Goal: Information Seeking & Learning: Find specific fact

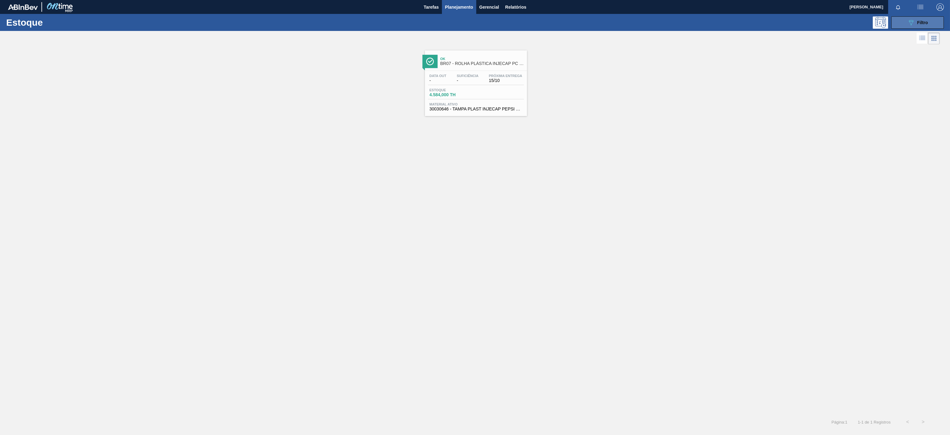
click at [905, 27] on button "089F7B8B-B2A5-4AFE-B5C0-19BA573D28AC Filtro" at bounding box center [917, 22] width 53 height 12
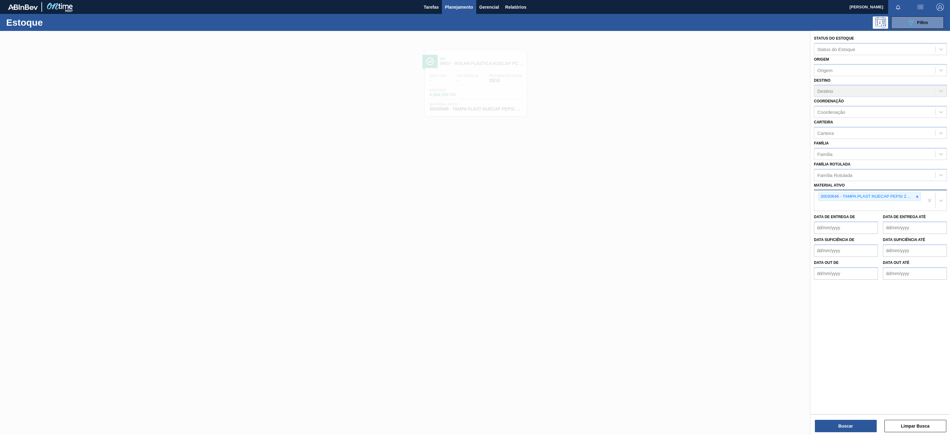
click at [914, 199] on div at bounding box center [917, 197] width 7 height 8
paste ativo "30034310"
type ativo "30034310"
click at [881, 210] on div "30034310 - ROT PLAST 200ML H GCA S CL NIV25" at bounding box center [880, 210] width 133 height 11
click at [853, 422] on button "Buscar" at bounding box center [846, 426] width 62 height 12
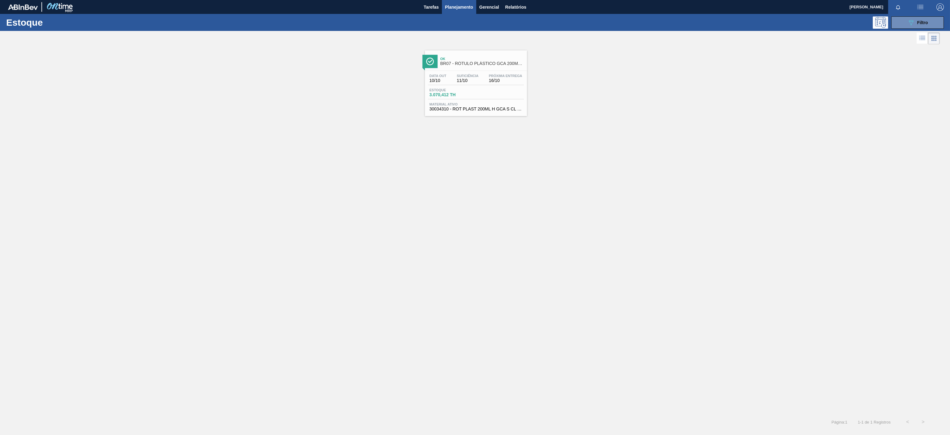
click at [479, 62] on span "BR07 - RÓTULO PLÁSTICO GCA 200ML H" at bounding box center [481, 63] width 83 height 5
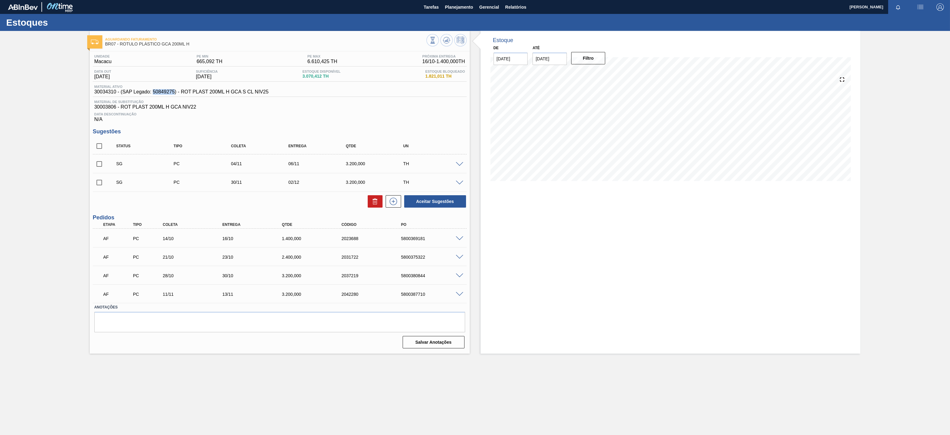
drag, startPoint x: 152, startPoint y: 92, endPoint x: 173, endPoint y: 92, distance: 21.3
click at [173, 92] on span "30034310 - (SAP Legado: 50849275) - ROT PLAST 200ML H GCA S CL NIV25" at bounding box center [181, 92] width 174 height 6
copy span "50849275"
drag, startPoint x: 182, startPoint y: 94, endPoint x: 270, endPoint y: 100, distance: 88.4
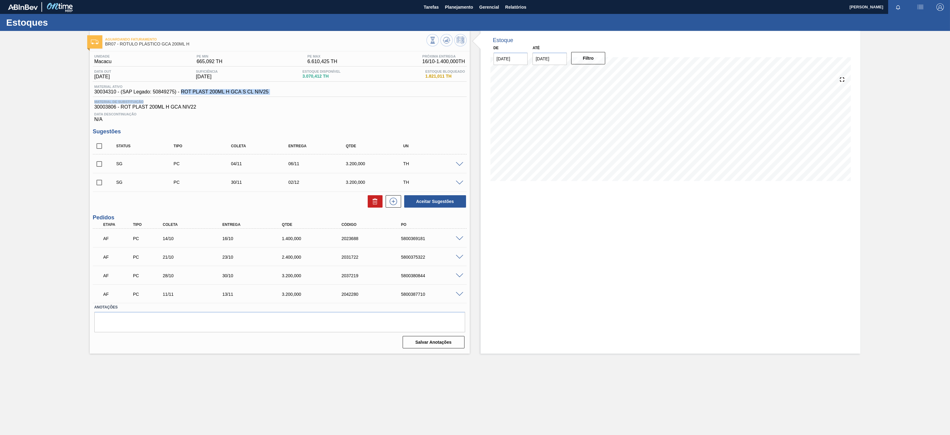
click at [270, 100] on div "Unidade Macacu PE MIN 665,092 TH PE MAX 6.610,425 TH Próxima Entrega 16/10 - 1.…" at bounding box center [280, 88] width 374 height 68
copy div "ROT PLAST 200ML H GCA S CL NIV25 Material de Substituição"
click at [293, 92] on div "Material ativo 30034310 - (SAP Legado: 50849275) - ROT PLAST 200ML H GCA S CL N…" at bounding box center [280, 91] width 374 height 12
drag, startPoint x: 182, startPoint y: 91, endPoint x: 222, endPoint y: 89, distance: 39.6
click at [222, 89] on span "30034310 - (SAP Legado: 50849275) - ROT PLAST 200ML H GCA S CL NIV25" at bounding box center [181, 92] width 174 height 6
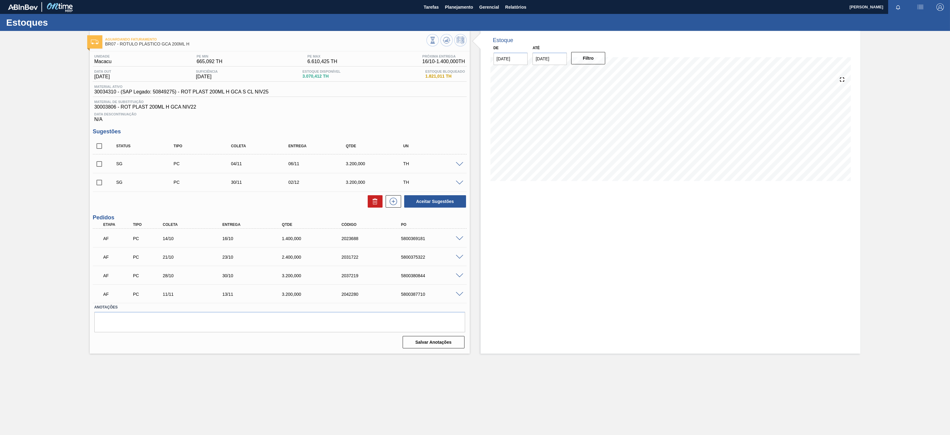
click at [310, 88] on div "Material ativo 30034310 - (SAP Legado: 50849275) - ROT PLAST 200ML H GCA S CL N…" at bounding box center [280, 91] width 374 height 12
drag, startPoint x: 182, startPoint y: 92, endPoint x: 272, endPoint y: 95, distance: 90.7
click at [272, 95] on div "Material ativo 30034310 - (SAP Legado: 50849275) - ROT PLAST 200ML H GCA S CL N…" at bounding box center [280, 91] width 374 height 12
copy span "ROT PLAST 200ML H GCA S CL NIV25"
drag, startPoint x: 117, startPoint y: 92, endPoint x: 84, endPoint y: 93, distance: 32.5
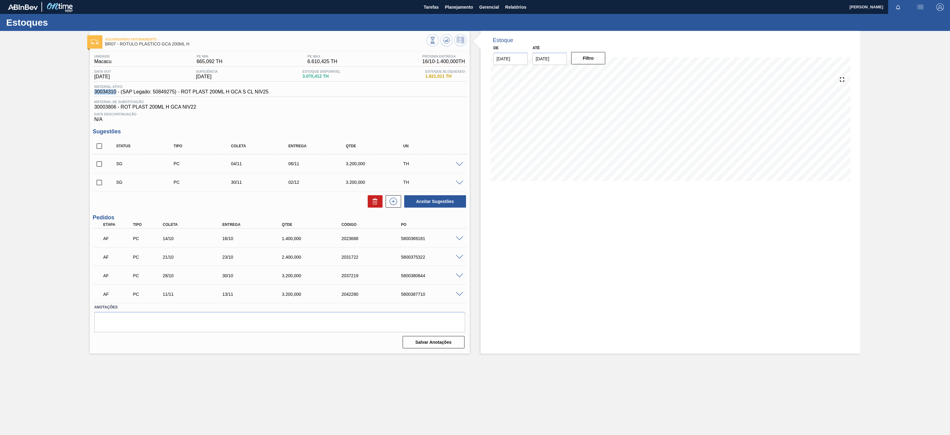
click at [84, 93] on div "Aguardando Faturamento BR07 - RÓTULO PLÁSTICO GCA 200ML H Unidade Macacu PE MIN…" at bounding box center [475, 192] width 950 height 323
copy span "30034310"
click at [731, 403] on main "Tarefas Planejamento Gerencial Relatórios [PERSON_NAME] Marcar todas como lido …" at bounding box center [475, 217] width 950 height 435
